Goal: Transaction & Acquisition: Purchase product/service

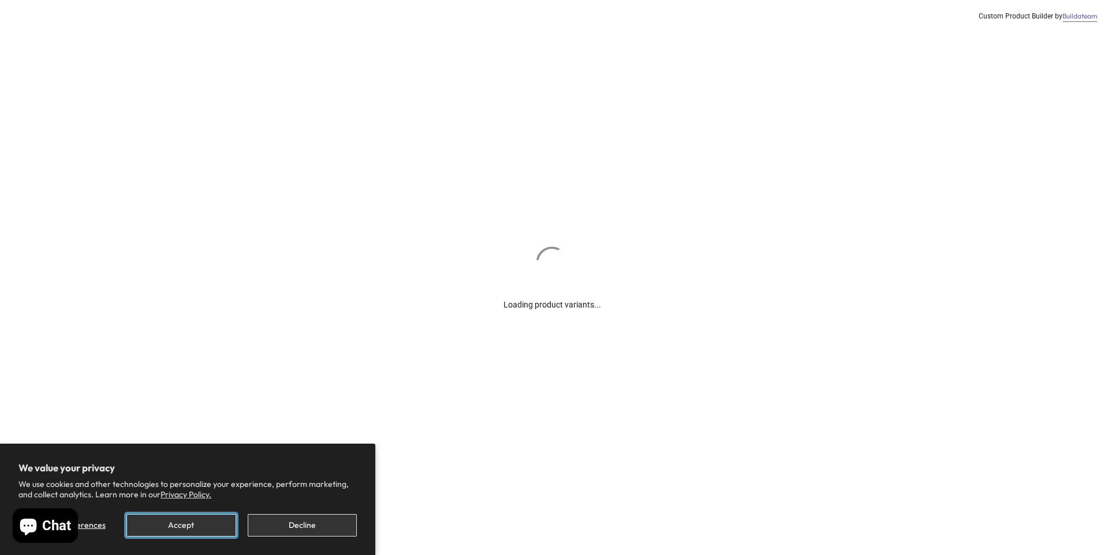
click at [204, 517] on button "Accept" at bounding box center [180, 525] width 109 height 23
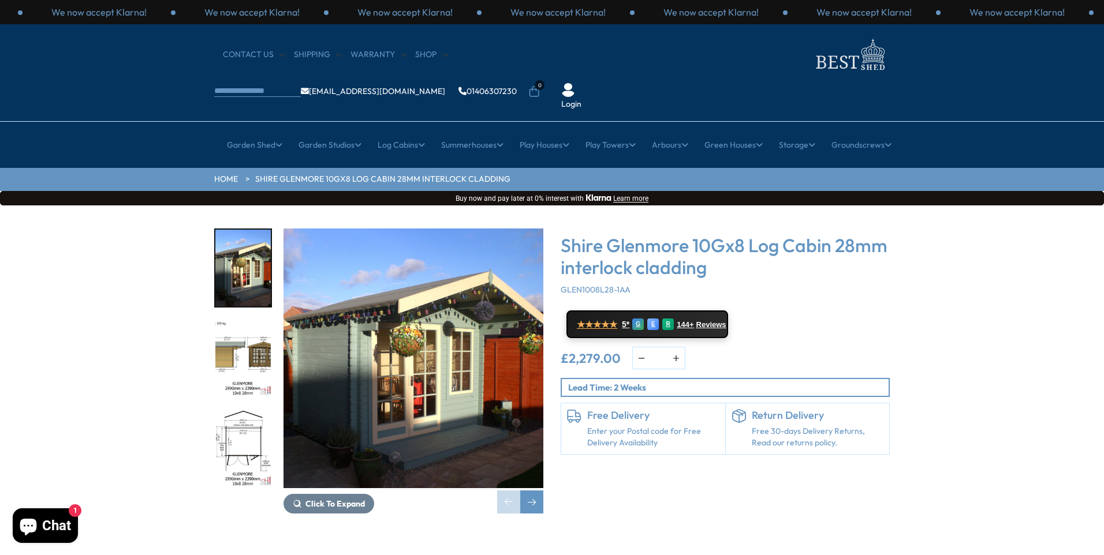
scroll to position [58, 0]
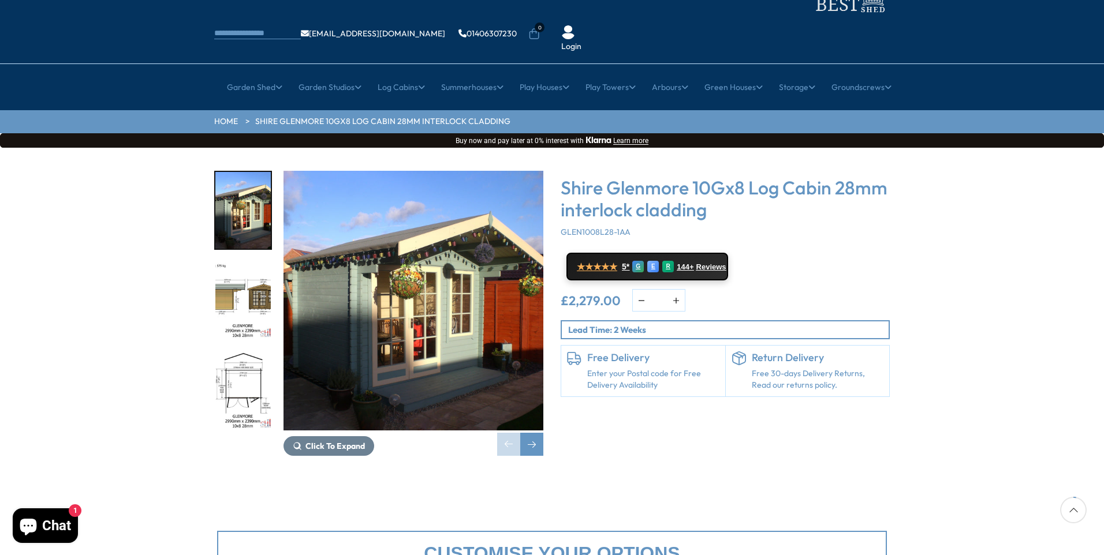
click at [363, 368] on img "1 / 18" at bounding box center [413, 301] width 260 height 260
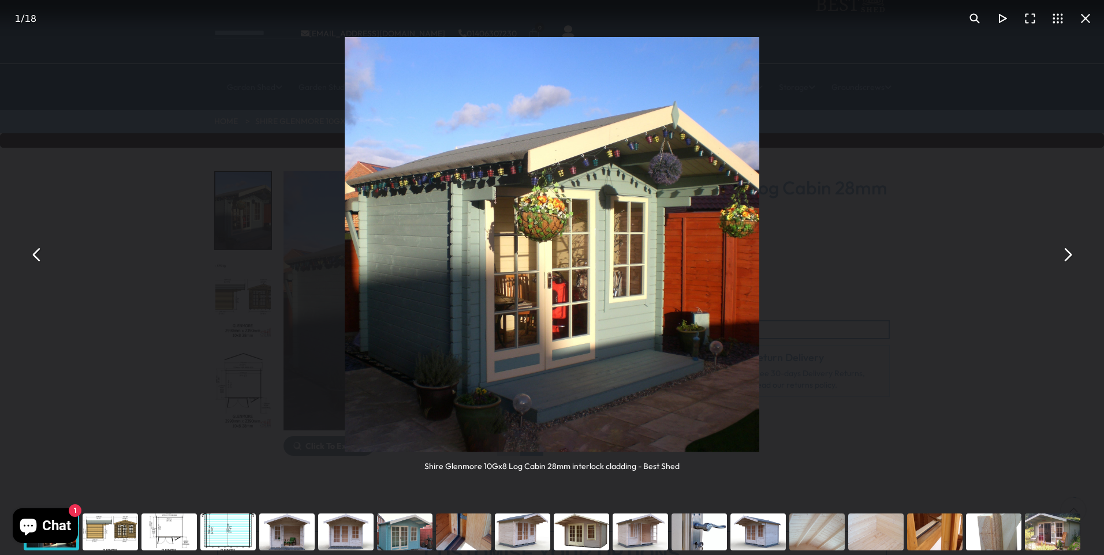
click at [1061, 260] on button "You can close this modal content with the ESC key" at bounding box center [1067, 255] width 28 height 28
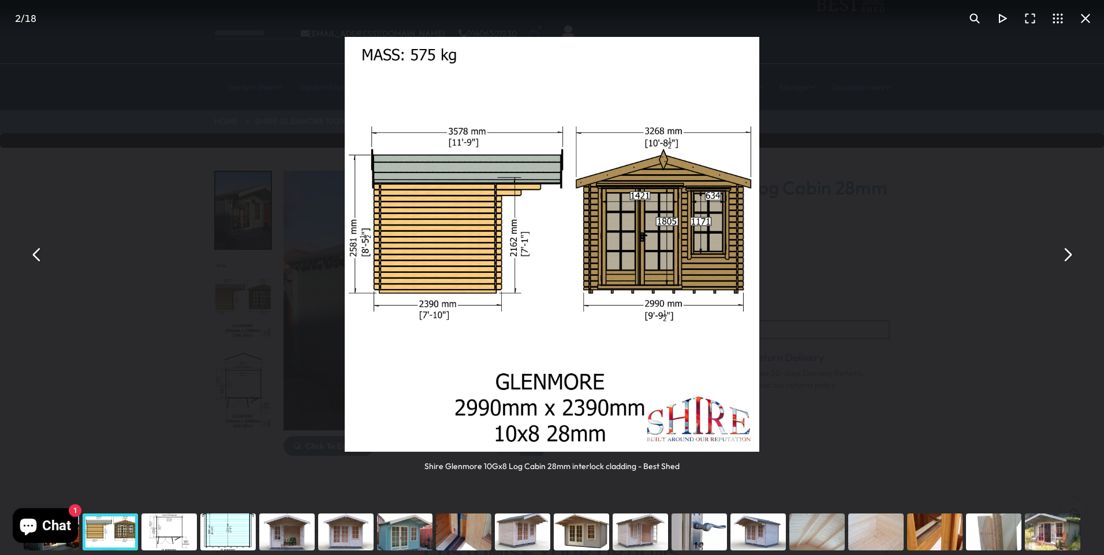
click at [1061, 260] on button "You can close this modal content with the ESC key" at bounding box center [1067, 255] width 28 height 28
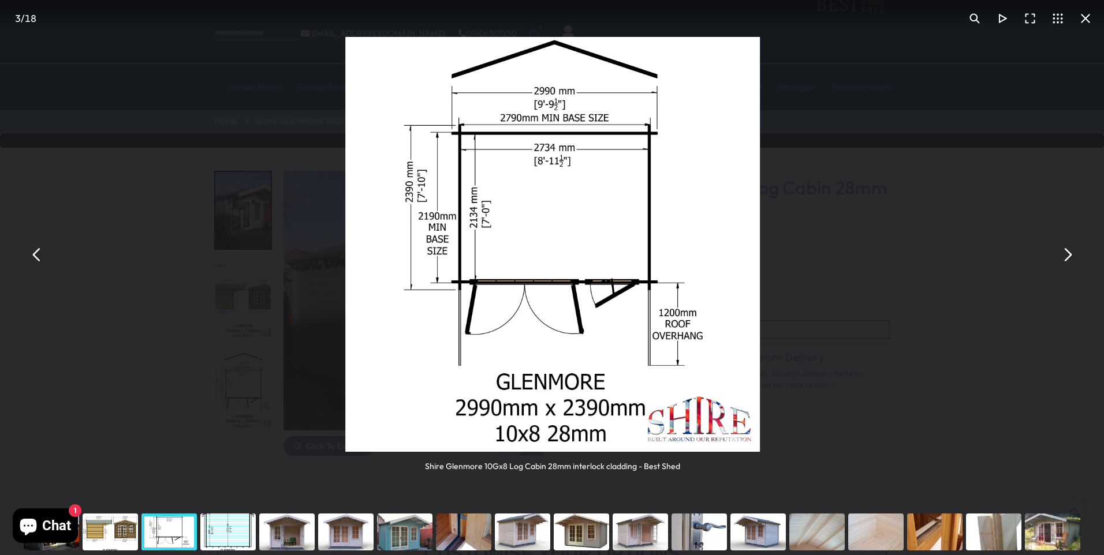
click at [1061, 260] on button "You can close this modal content with the ESC key" at bounding box center [1067, 255] width 28 height 28
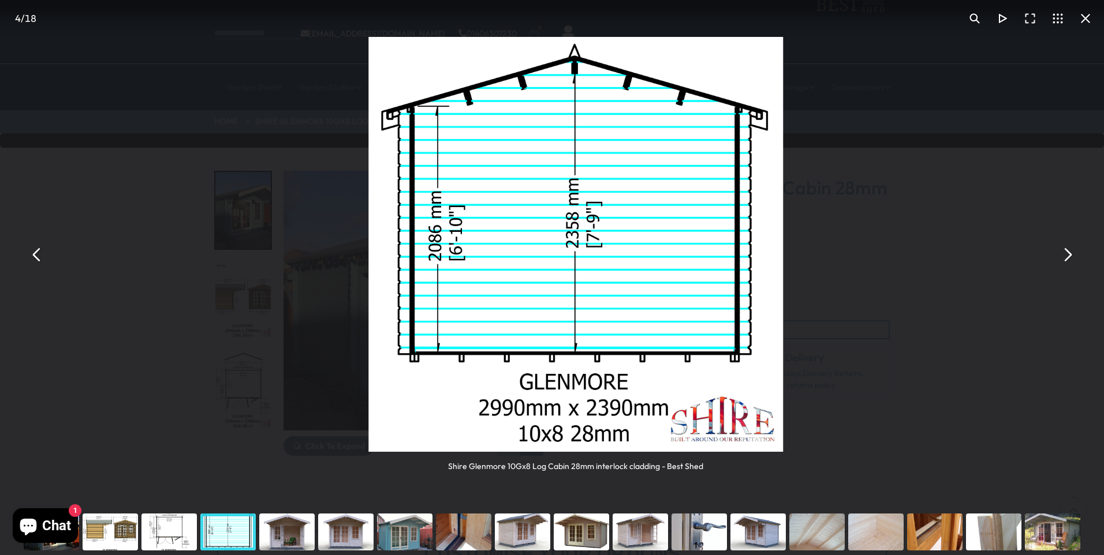
click at [1061, 260] on button "You can close this modal content with the ESC key" at bounding box center [1067, 255] width 28 height 28
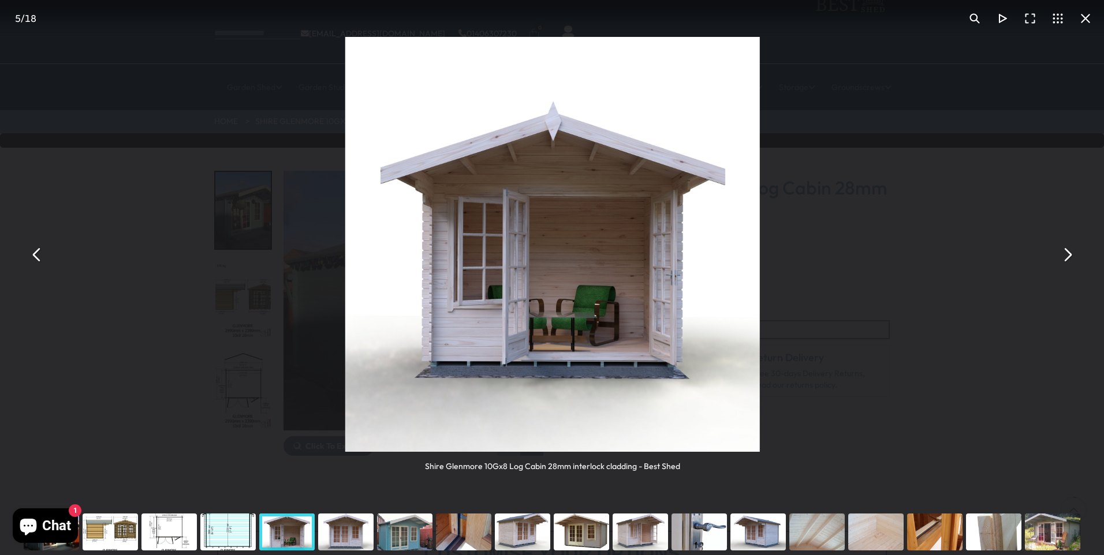
click at [1061, 260] on button "You can close this modal content with the ESC key" at bounding box center [1067, 255] width 28 height 28
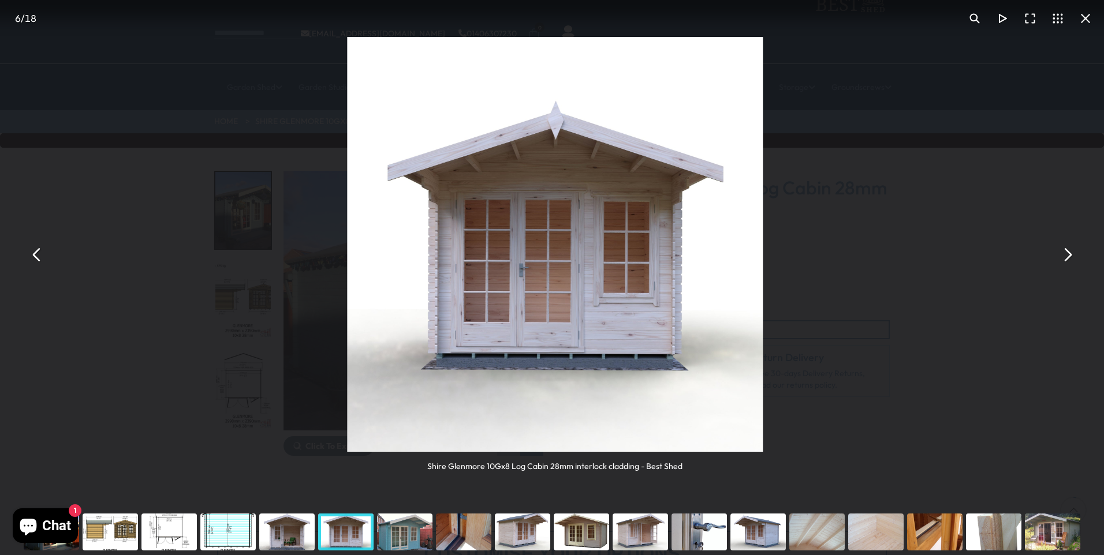
click at [1061, 260] on button "You can close this modal content with the ESC key" at bounding box center [1067, 255] width 28 height 28
